Goal: Information Seeking & Learning: Find specific fact

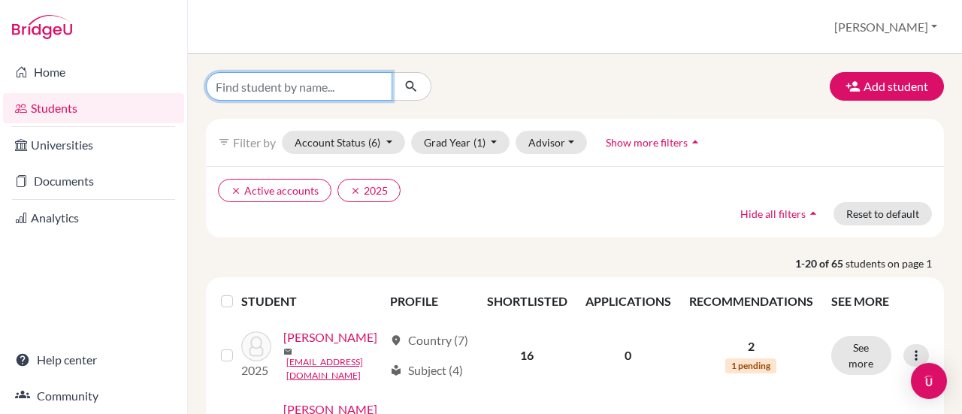
click at [388, 82] on input "Find student by name..." at bounding box center [299, 86] width 186 height 29
type input "[PERSON_NAME]"
click button "submit" at bounding box center [412, 86] width 40 height 29
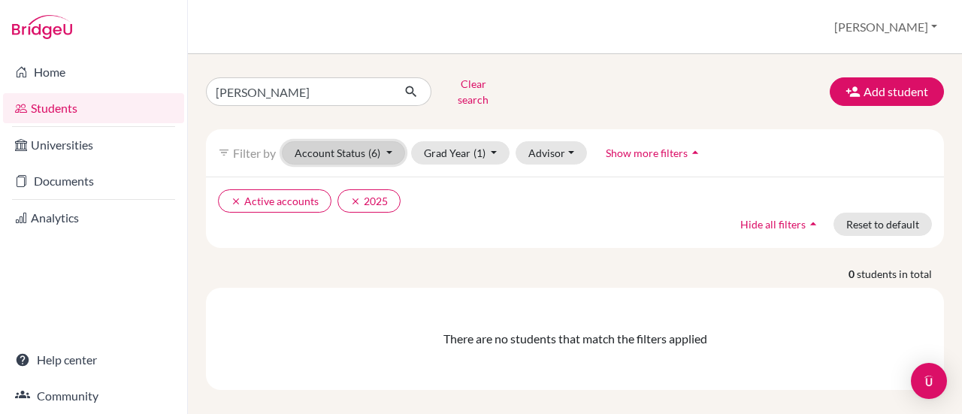
click at [385, 141] on button "Account Status (6)" at bounding box center [343, 152] width 123 height 23
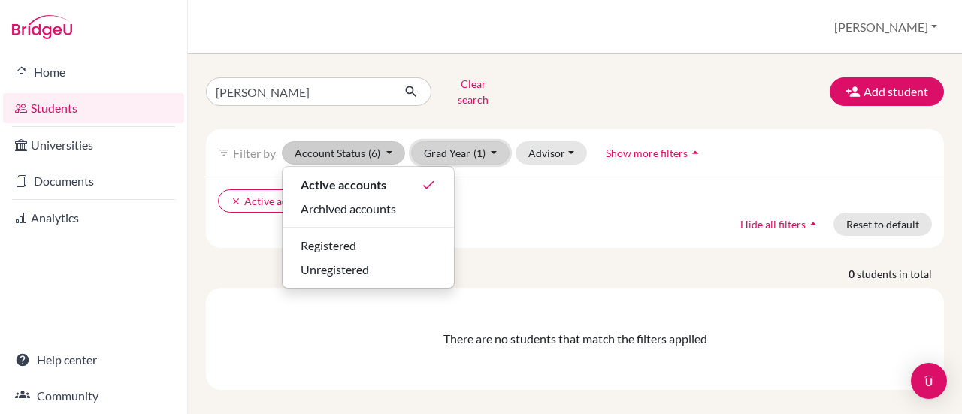
click at [468, 141] on button "Grad Year (1)" at bounding box center [460, 152] width 99 height 23
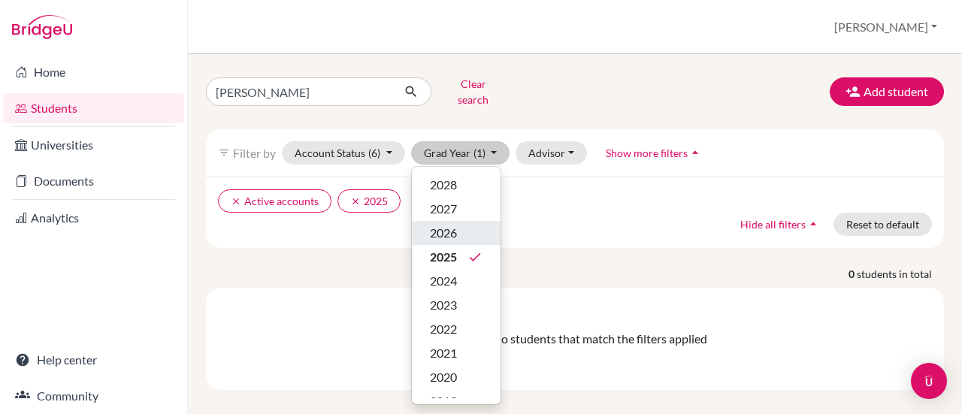
click at [456, 230] on span "2026" at bounding box center [443, 233] width 27 height 18
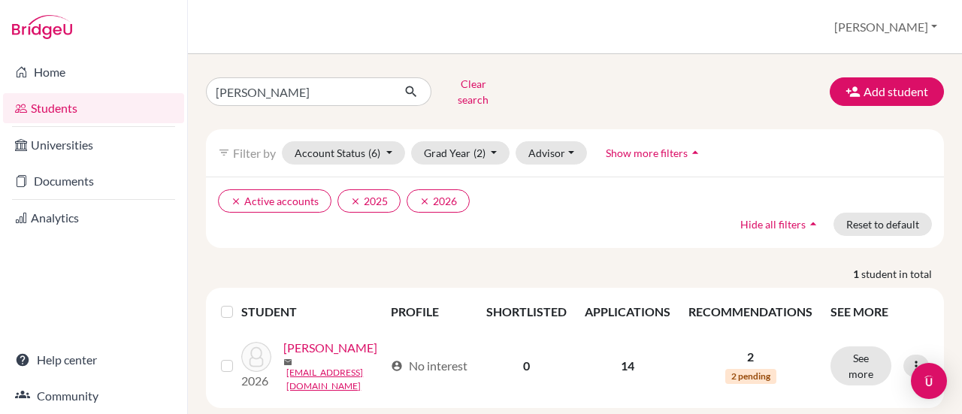
scroll to position [11, 0]
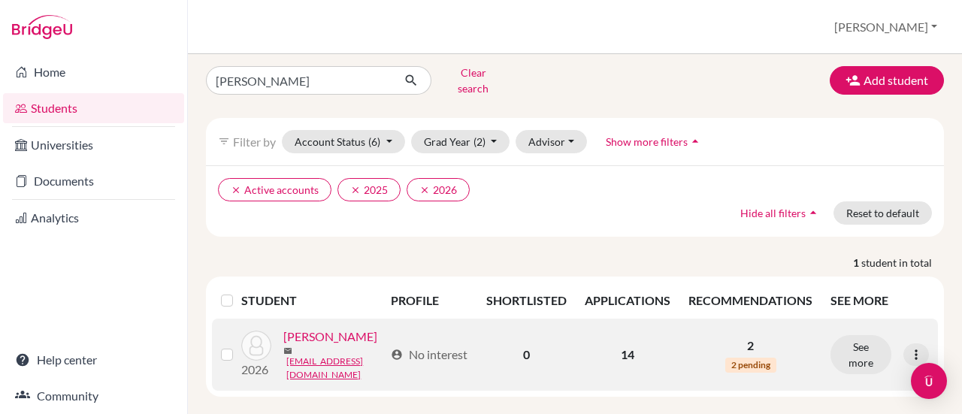
click at [317, 333] on link "[PERSON_NAME]" at bounding box center [330, 337] width 94 height 18
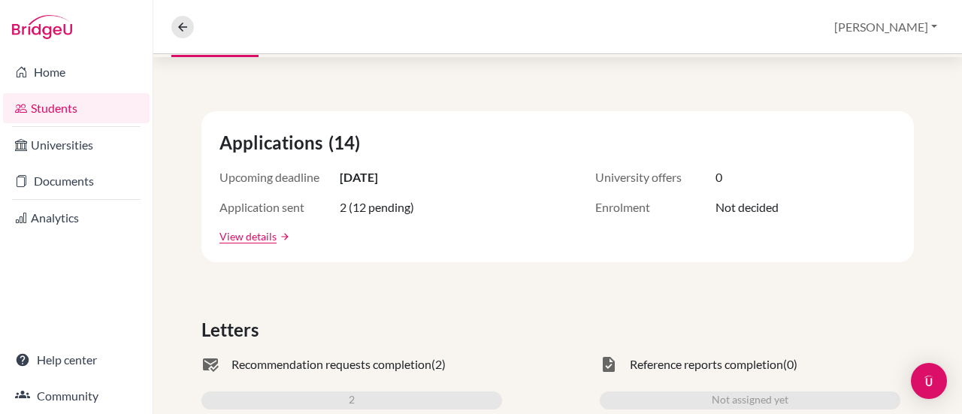
scroll to position [226, 0]
click at [251, 237] on link "View details" at bounding box center [248, 235] width 57 height 16
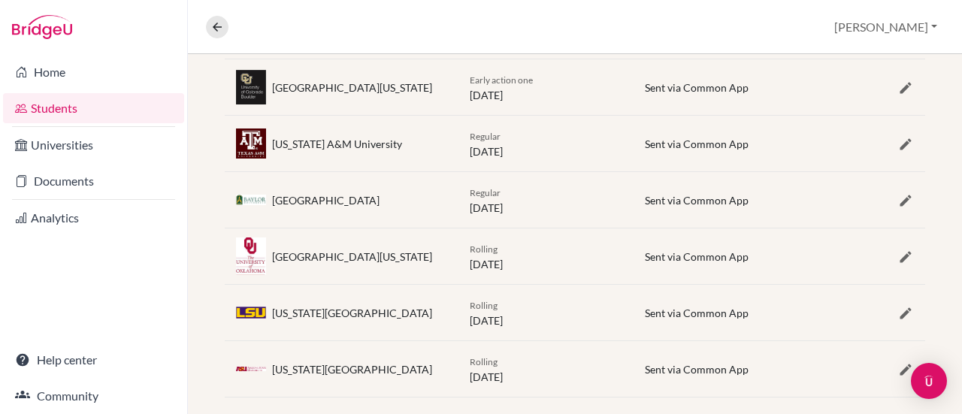
scroll to position [662, 0]
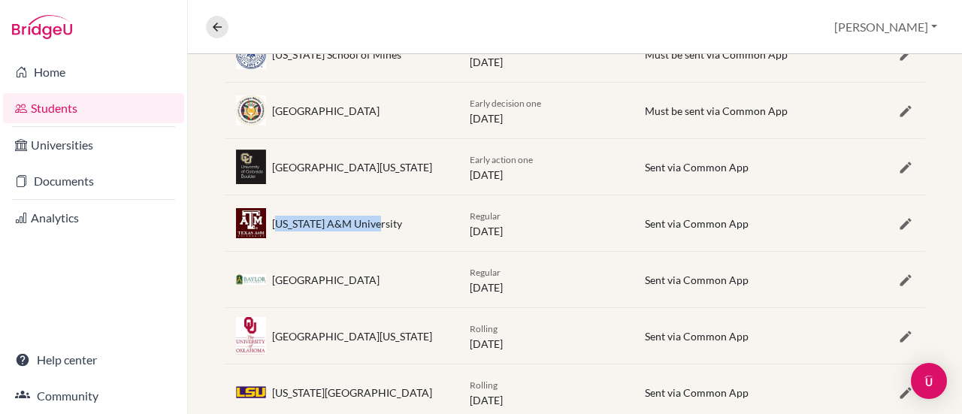
drag, startPoint x: 275, startPoint y: 221, endPoint x: 374, endPoint y: 217, distance: 99.3
click at [374, 218] on div "[US_STATE] A&M University" at bounding box center [342, 223] width 234 height 30
click at [376, 217] on div "[US_STATE] A&M University" at bounding box center [342, 223] width 234 height 30
click at [272, 214] on div "[US_STATE] A&M University" at bounding box center [342, 223] width 234 height 30
drag, startPoint x: 274, startPoint y: 219, endPoint x: 383, endPoint y: 224, distance: 109.9
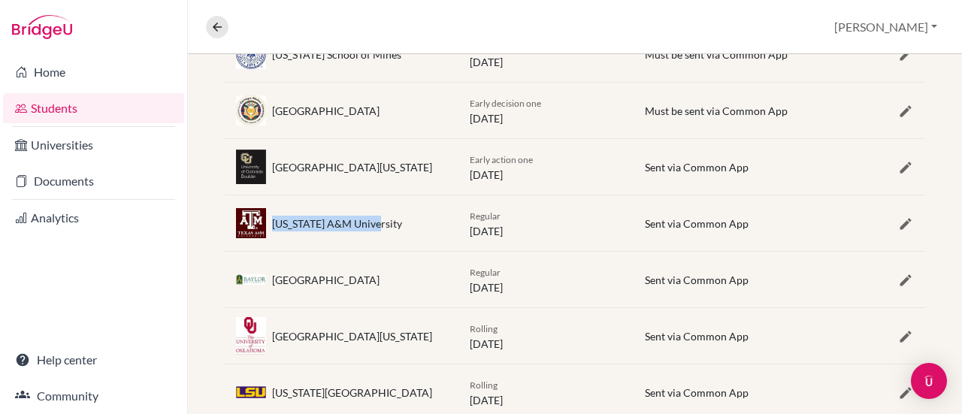
click at [383, 224] on div "[US_STATE] A&M University" at bounding box center [342, 223] width 234 height 30
copy div "[US_STATE] A&M University"
